Goal: Transaction & Acquisition: Obtain resource

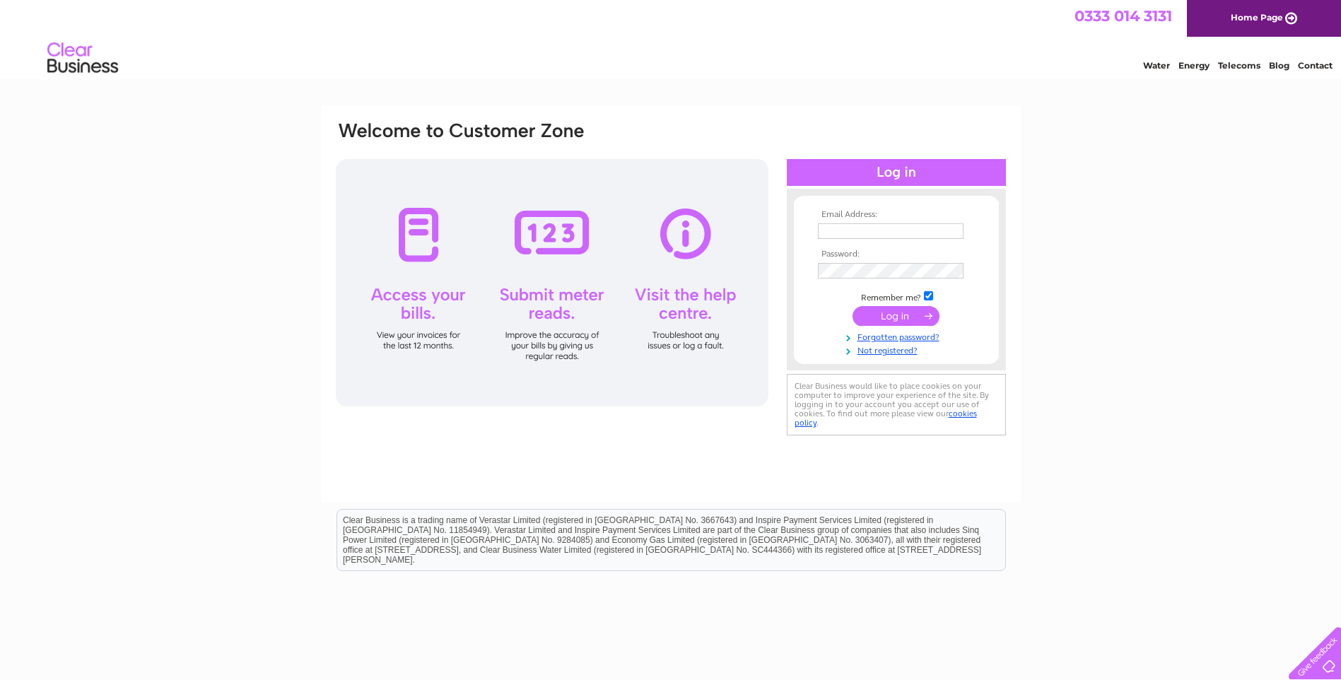
type input "info@harrishotel.com"
click at [890, 318] on input "submit" at bounding box center [896, 316] width 87 height 20
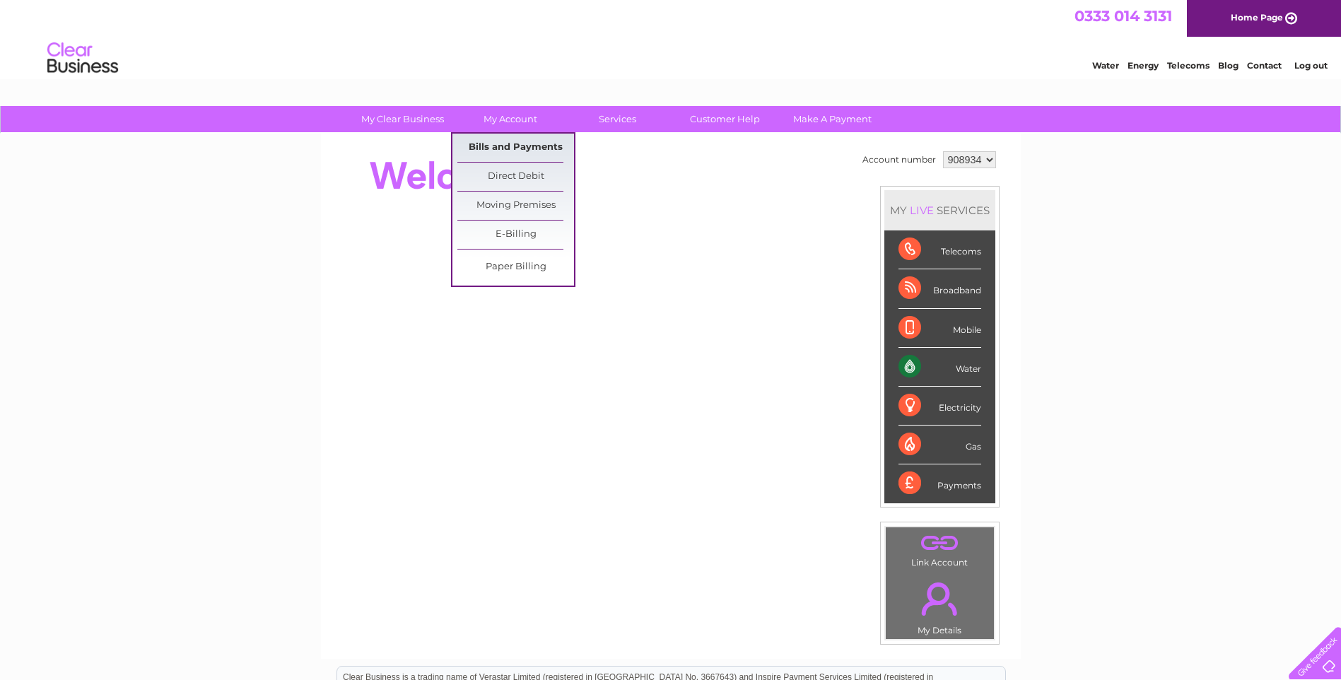
click at [514, 146] on link "Bills and Payments" at bounding box center [515, 148] width 117 height 28
click at [511, 144] on link "Bills and Payments" at bounding box center [515, 148] width 117 height 28
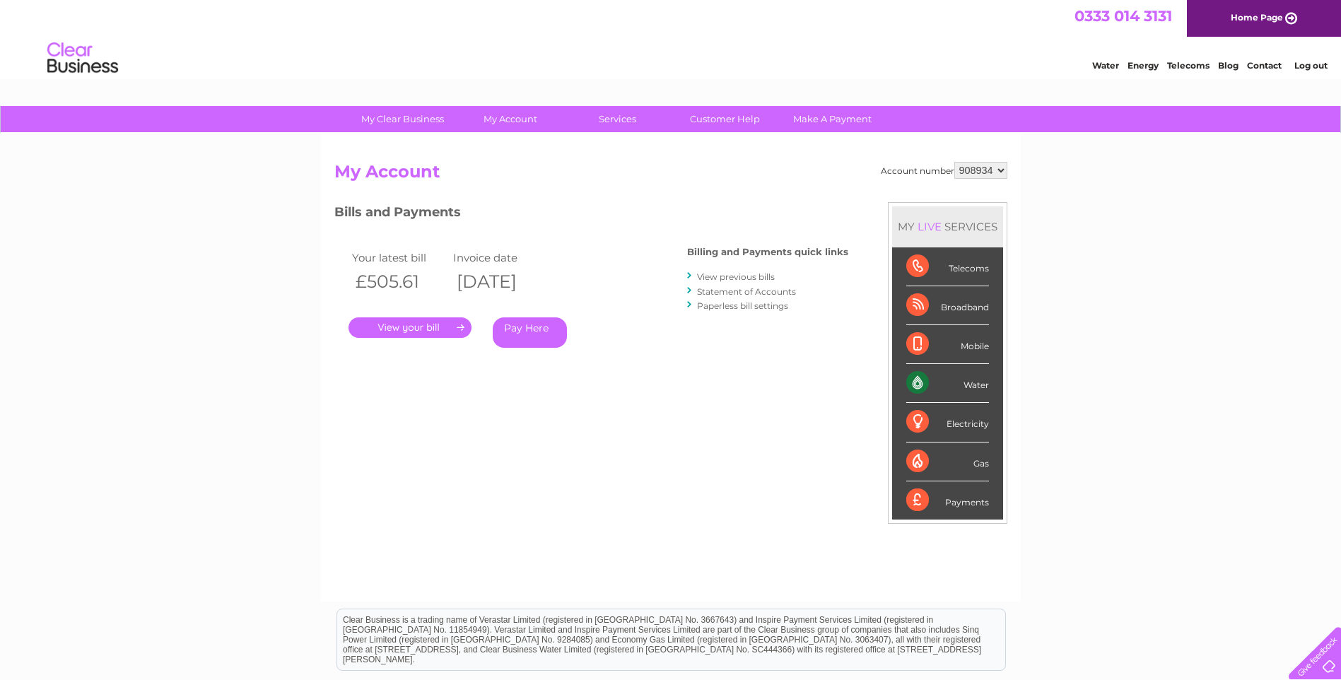
click at [427, 330] on link "." at bounding box center [410, 327] width 123 height 21
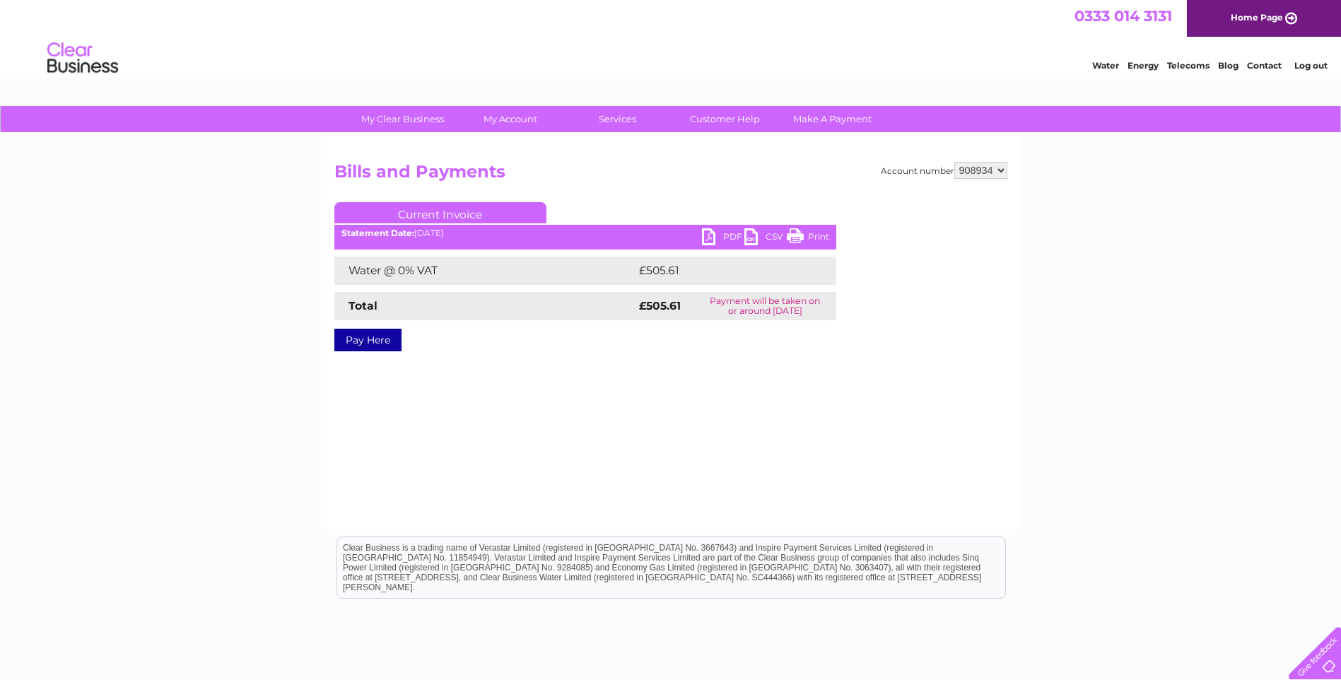
click at [709, 237] on link "PDF" at bounding box center [723, 238] width 42 height 21
click at [710, 237] on link "PDF" at bounding box center [723, 238] width 42 height 21
